Goal: Transaction & Acquisition: Purchase product/service

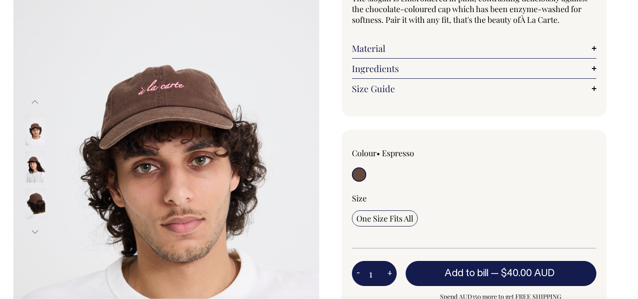
click at [30, 176] on img at bounding box center [35, 166] width 20 height 31
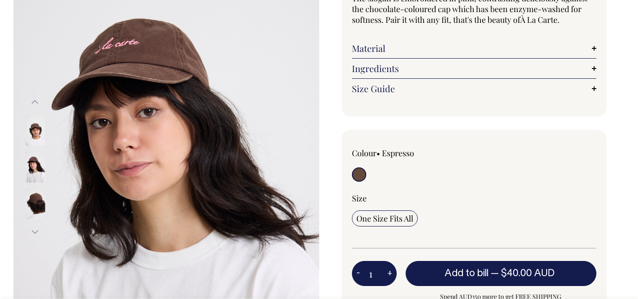
scroll to position [109, 0]
click at [30, 176] on img at bounding box center [35, 166] width 20 height 31
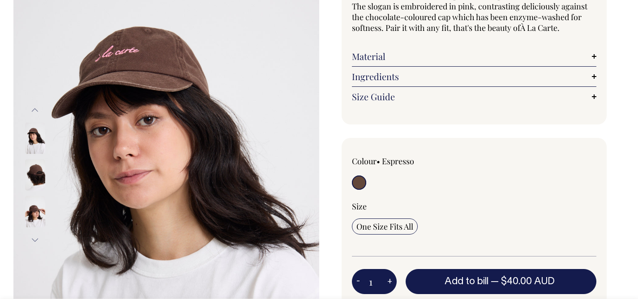
scroll to position [102, 0]
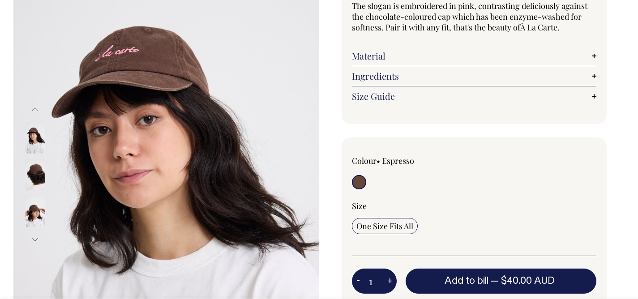
click at [40, 206] on img at bounding box center [35, 211] width 20 height 31
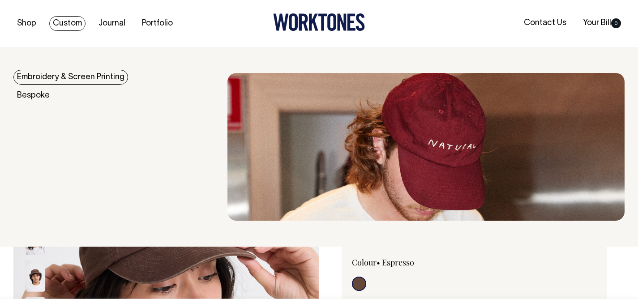
scroll to position [0, 0]
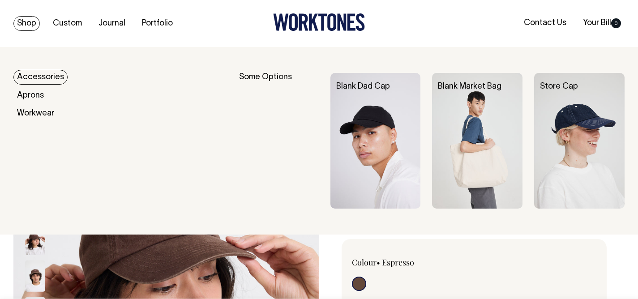
click at [29, 81] on link "Accessories" at bounding box center [40, 77] width 54 height 15
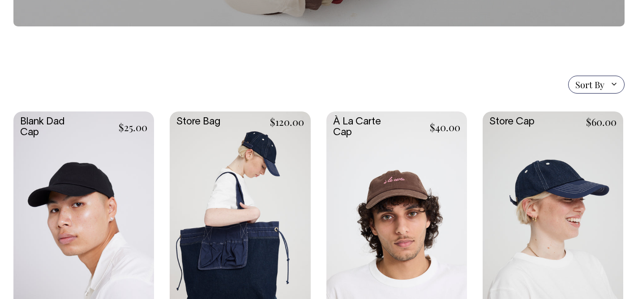
click at [418, 187] on link at bounding box center [396, 215] width 141 height 209
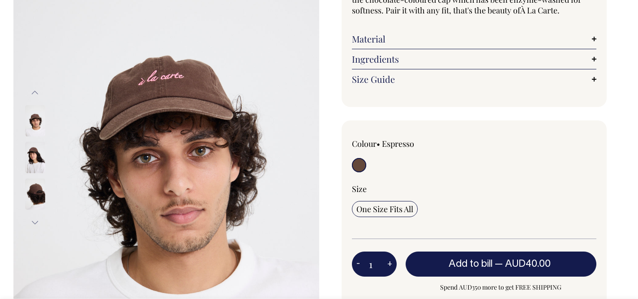
click at [378, 38] on link "Material" at bounding box center [474, 39] width 245 height 11
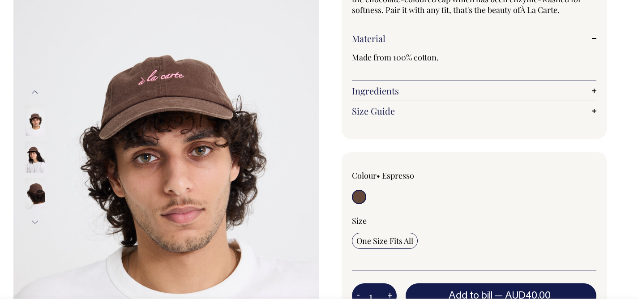
click at [382, 92] on link "Ingredients" at bounding box center [474, 90] width 245 height 11
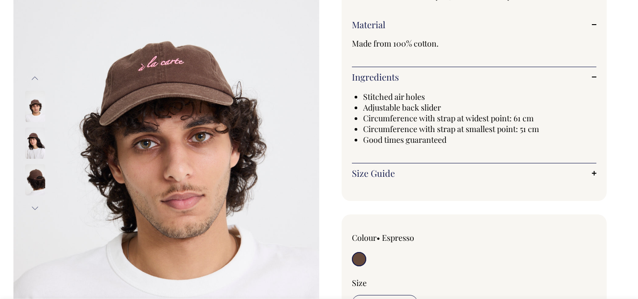
click at [386, 175] on link "Size Guide" at bounding box center [474, 173] width 245 height 11
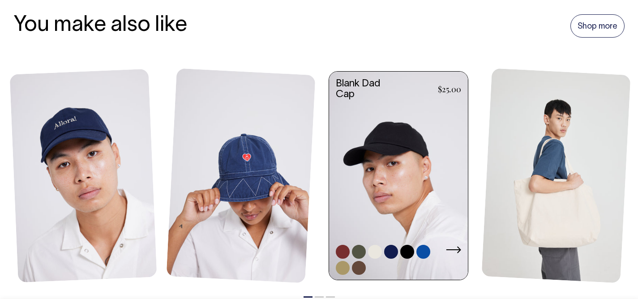
scroll to position [865, 0]
click at [448, 183] on link at bounding box center [398, 177] width 139 height 210
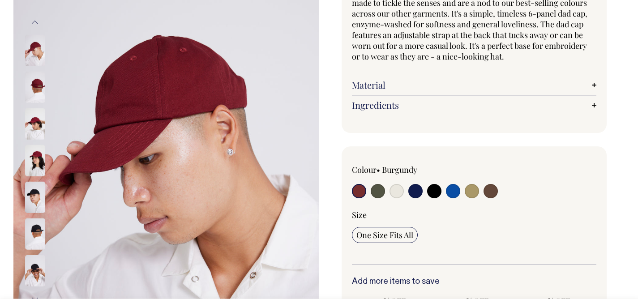
click at [493, 186] on input "radio" at bounding box center [490, 191] width 14 height 14
radio input "true"
select select "Espresso"
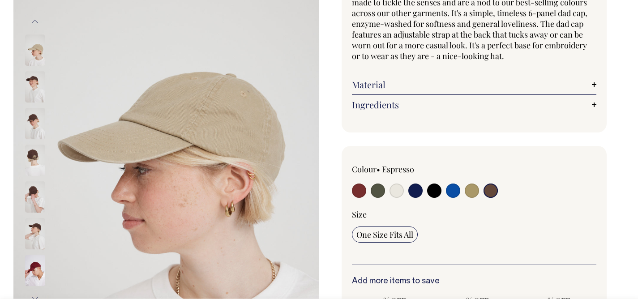
click at [488, 192] on input "radio" at bounding box center [490, 190] width 14 height 14
click at [494, 192] on input "radio" at bounding box center [490, 190] width 14 height 14
click at [28, 90] on img at bounding box center [35, 86] width 20 height 31
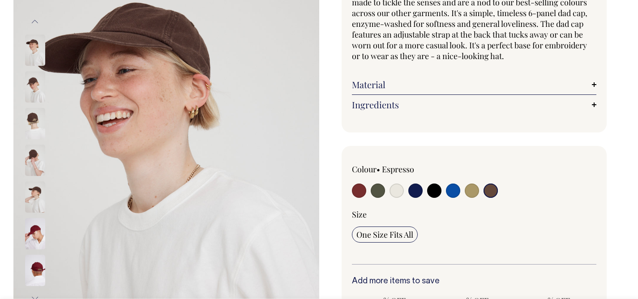
click at [34, 142] on div at bounding box center [47, 160] width 45 height 37
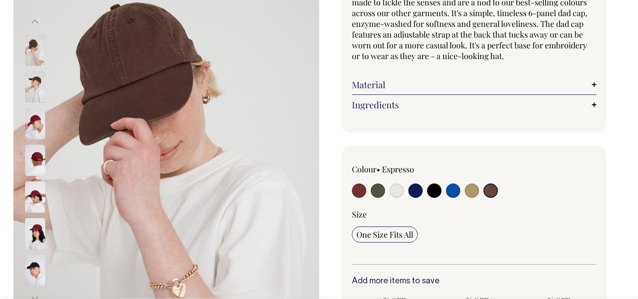
click at [32, 51] on img at bounding box center [35, 49] width 20 height 31
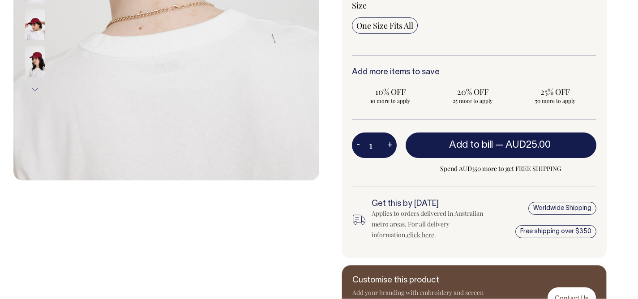
click at [333, 88] on div "Blank Dad Cap Based on our all-time favourite Allora! cap , we've left these da…" at bounding box center [472, 29] width 306 height 604
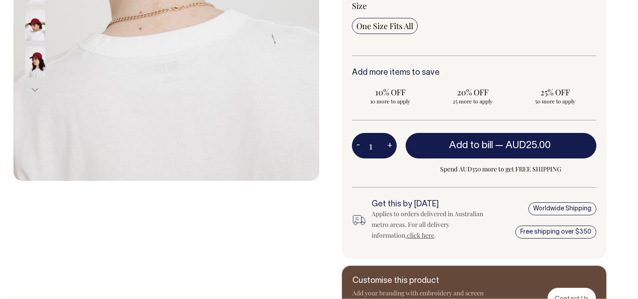
scroll to position [324, 0]
click at [388, 145] on button "+" at bounding box center [390, 146] width 14 height 18
type input "2"
click at [388, 145] on button "+" at bounding box center [390, 146] width 14 height 18
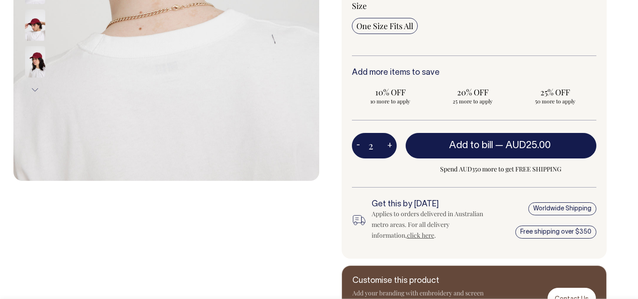
type input "3"
click at [388, 145] on button "+" at bounding box center [390, 146] width 14 height 18
type input "4"
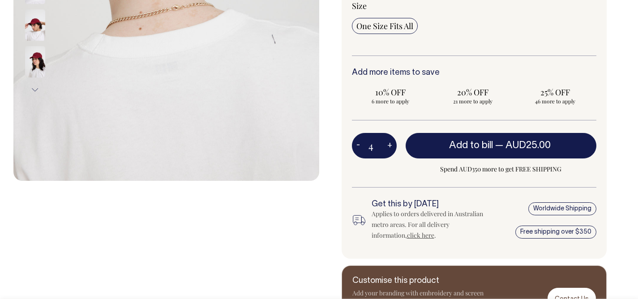
click at [388, 145] on button "+" at bounding box center [390, 146] width 14 height 18
type input "5"
click at [388, 145] on button "+" at bounding box center [390, 146] width 14 height 18
type input "6"
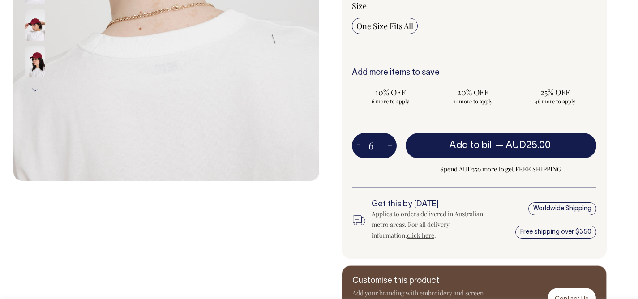
type input "6"
click at [388, 145] on button "+" at bounding box center [390, 146] width 14 height 18
type input "7"
click at [388, 145] on button "+" at bounding box center [390, 146] width 14 height 18
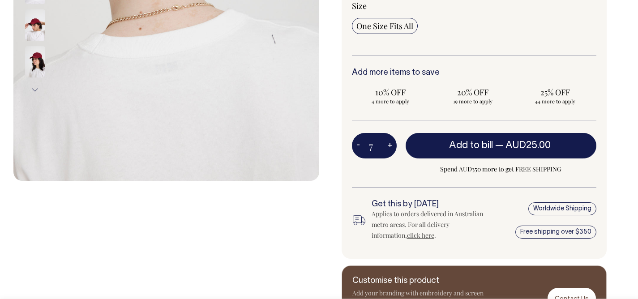
type input "8"
click at [388, 145] on button "+" at bounding box center [390, 146] width 14 height 18
type input "9"
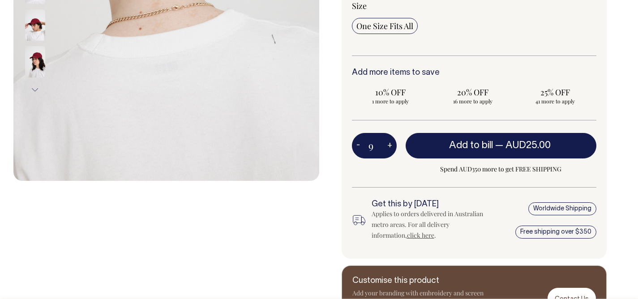
click at [388, 145] on button "+" at bounding box center [390, 146] width 14 height 18
type input "10"
radio input "true"
type input "10"
click at [388, 145] on button "+" at bounding box center [390, 146] width 14 height 18
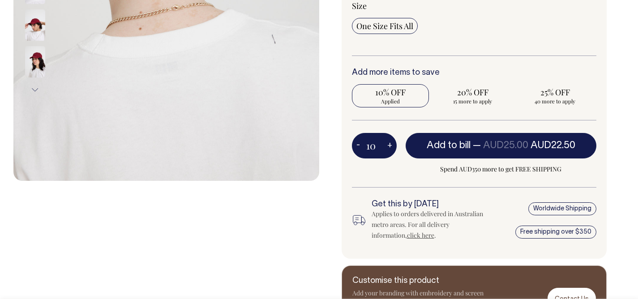
type input "11"
radio input "true"
type input "11"
click at [388, 145] on button "+" at bounding box center [390, 146] width 14 height 18
type input "12"
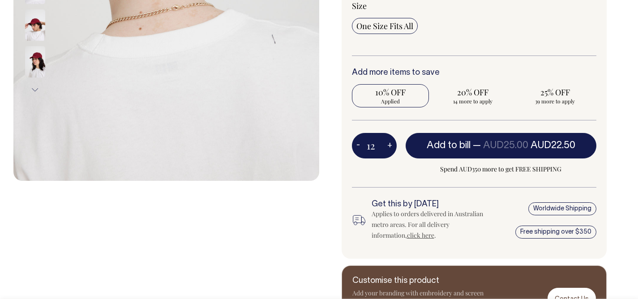
radio input "true"
type input "12"
click at [611, 126] on div "Blank Dad Cap Based on our all-time favourite Allora! cap , we've left these da…" at bounding box center [472, 29] width 306 height 604
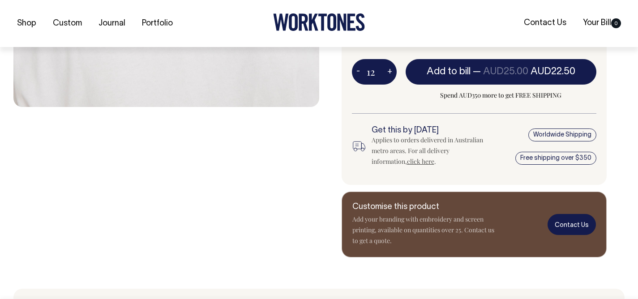
click at [571, 225] on link "Contact Us" at bounding box center [571, 224] width 48 height 21
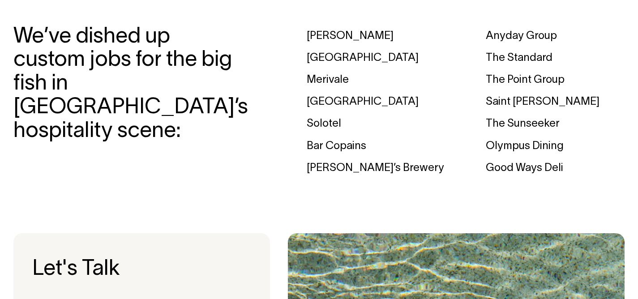
scroll to position [2717, 0]
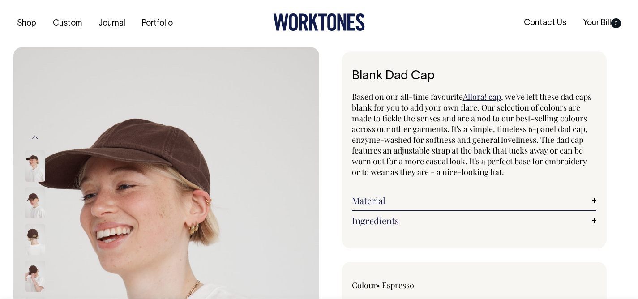
select select "Espresso"
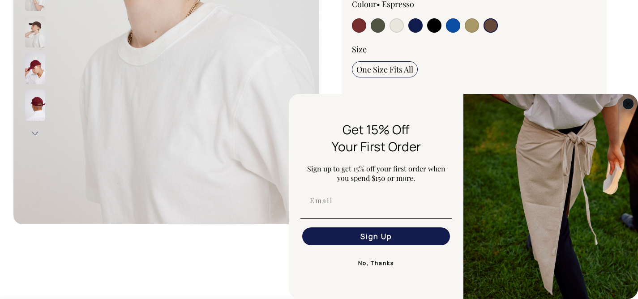
scroll to position [281, 0]
click at [628, 105] on circle "Close dialog" at bounding box center [628, 103] width 10 height 10
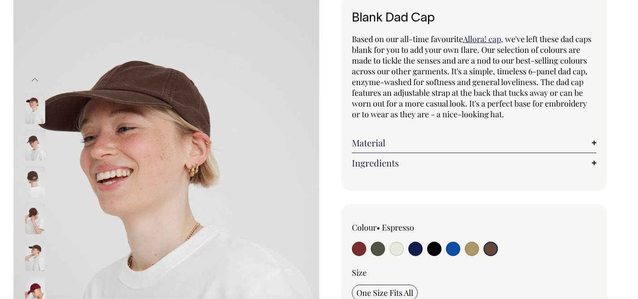
scroll to position [58, 0]
click at [595, 158] on link "Ingredients" at bounding box center [474, 162] width 245 height 11
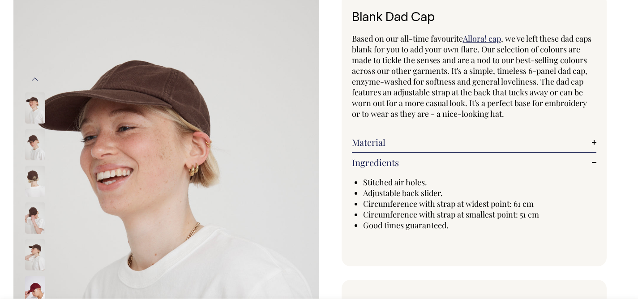
click at [593, 138] on link "Material" at bounding box center [474, 142] width 245 height 11
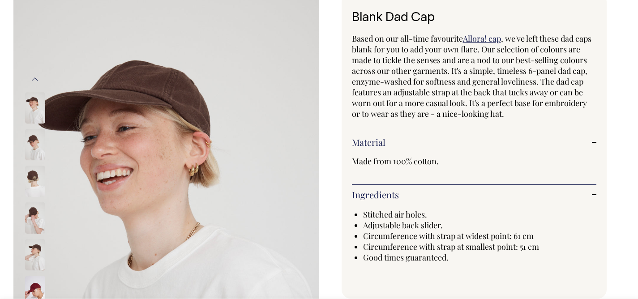
click at [595, 145] on link "Material" at bounding box center [474, 142] width 245 height 11
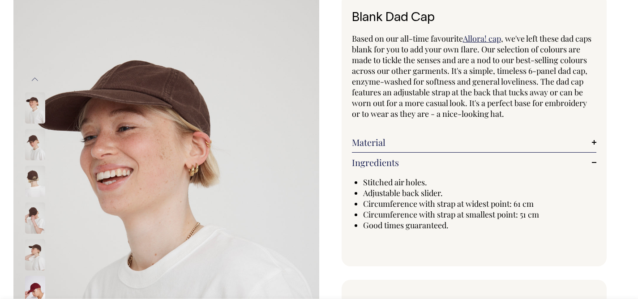
click at [593, 161] on link "Ingredients" at bounding box center [474, 162] width 245 height 11
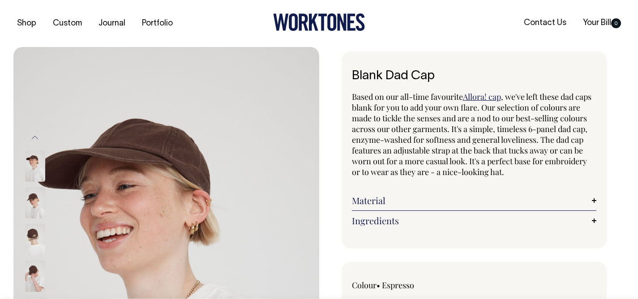
scroll to position [0, 0]
